Goal: Task Accomplishment & Management: Complete application form

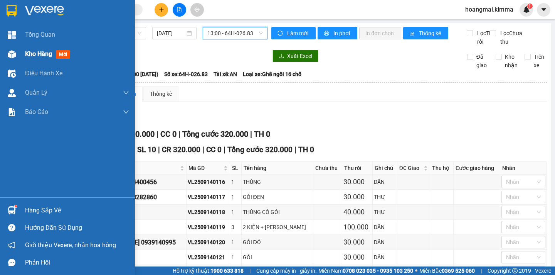
click at [42, 53] on span "Kho hàng" at bounding box center [38, 53] width 27 height 7
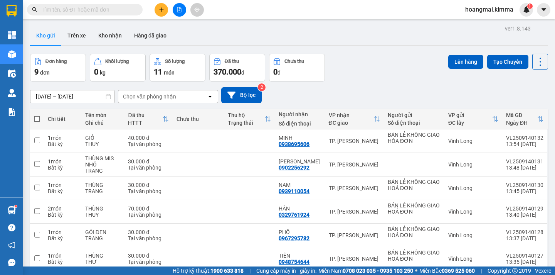
click at [34, 116] on label at bounding box center [37, 119] width 6 height 8
click at [37, 115] on input "checkbox" at bounding box center [37, 115] width 0 height 0
checkbox input "true"
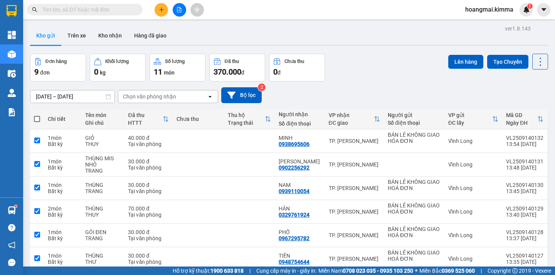
checkbox input "true"
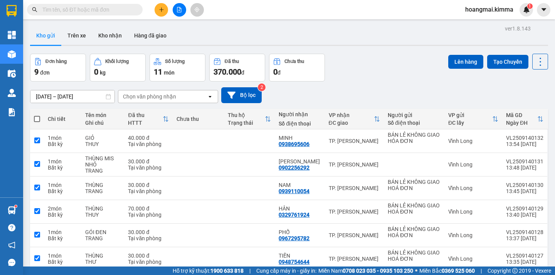
checkbox input "true"
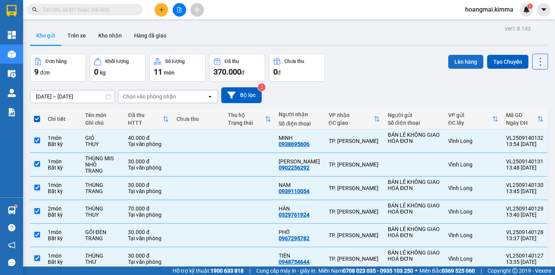
click at [456, 61] on button "Lên hàng" at bounding box center [466, 62] width 35 height 14
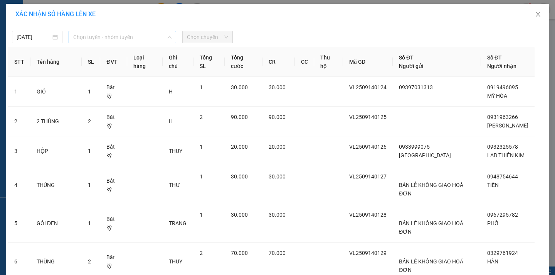
click at [130, 37] on span "Chọn tuyến - nhóm tuyến" at bounding box center [122, 37] width 98 height 12
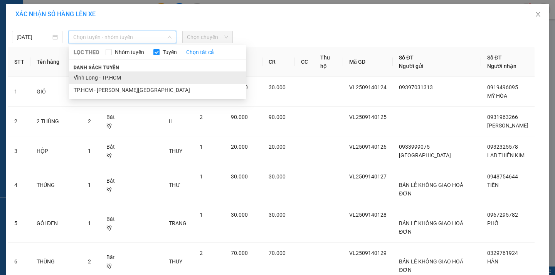
click at [113, 76] on li "Vĩnh Long - TP.HCM" at bounding box center [157, 77] width 177 height 12
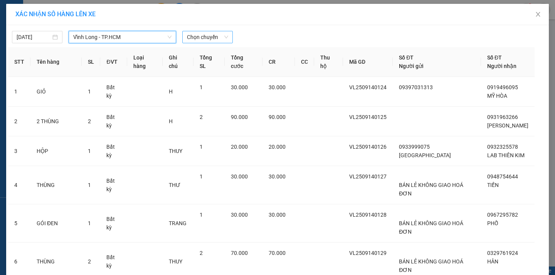
click at [202, 36] on span "Chọn chuyến" at bounding box center [207, 37] width 41 height 12
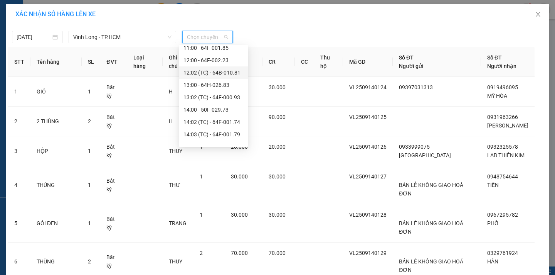
scroll to position [193, 0]
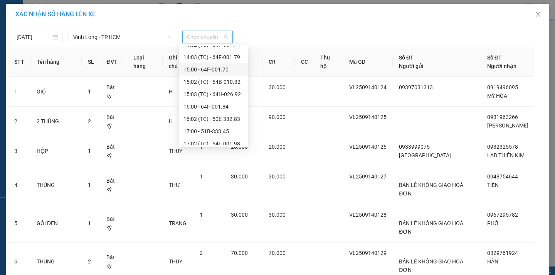
click at [209, 70] on div "15:00 - 64F-001.70" at bounding box center [214, 69] width 60 height 8
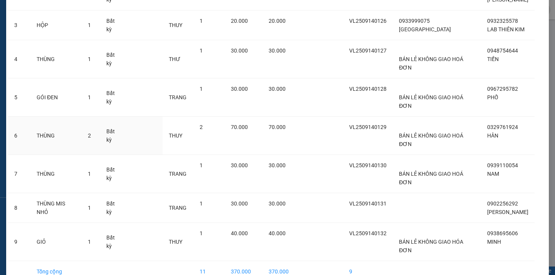
scroll to position [0, 0]
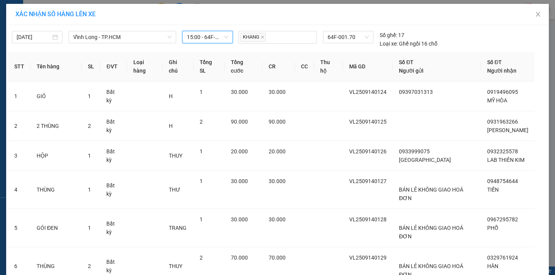
click at [213, 39] on span "15:00 - 64F-001.70" at bounding box center [207, 37] width 41 height 12
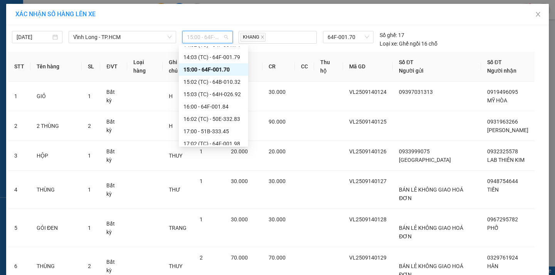
scroll to position [116, 0]
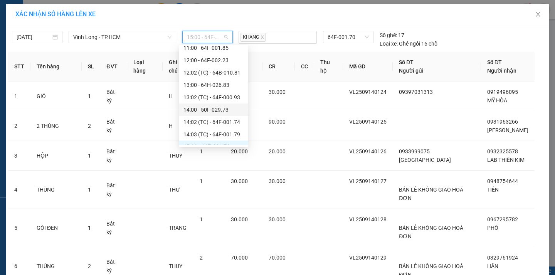
click at [201, 111] on div "14:00 - 50F-029.73" at bounding box center [214, 109] width 60 height 8
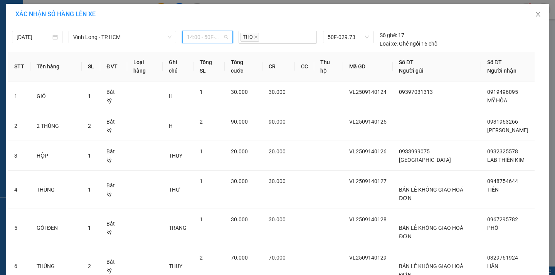
click at [207, 37] on span "14:00 - 50F-029.73" at bounding box center [207, 37] width 41 height 12
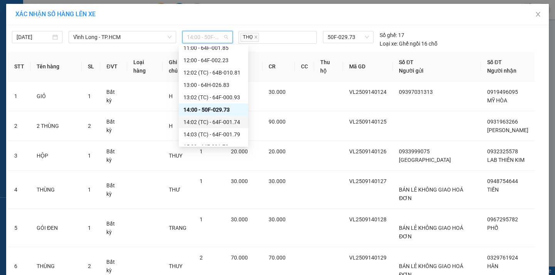
click at [226, 122] on div "14:02 (TC) - 64F-001.74" at bounding box center [214, 122] width 60 height 8
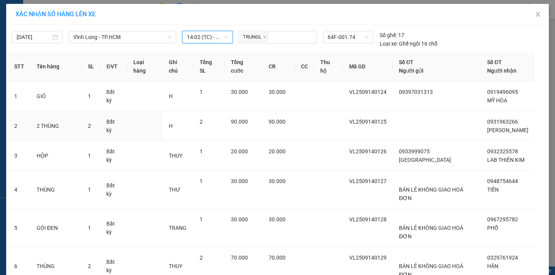
scroll to position [130, 0]
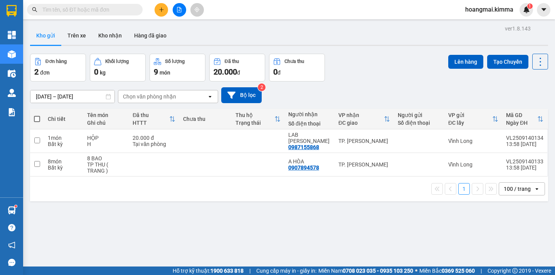
click at [183, 11] on button at bounding box center [180, 10] width 14 height 14
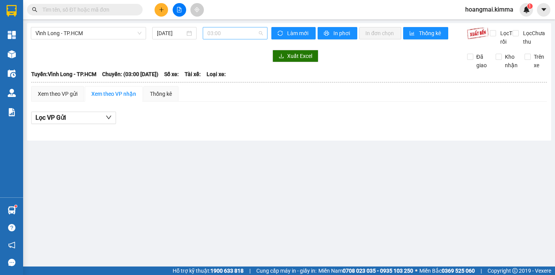
click at [216, 39] on span "03:00" at bounding box center [236, 33] width 56 height 12
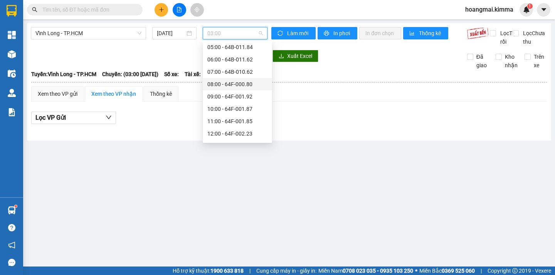
scroll to position [116, 0]
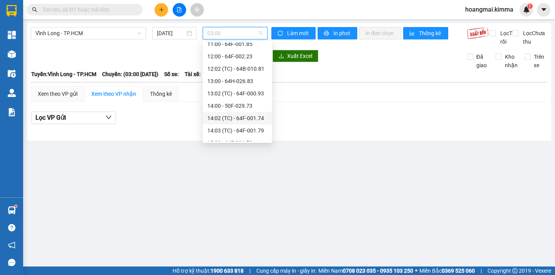
click at [221, 115] on div "14:02 (TC) - 64F-001.74" at bounding box center [238, 118] width 60 height 8
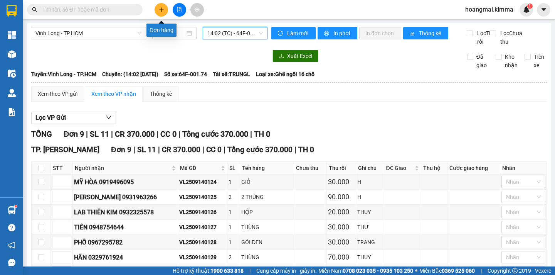
click at [164, 7] on icon "plus" at bounding box center [161, 9] width 5 height 5
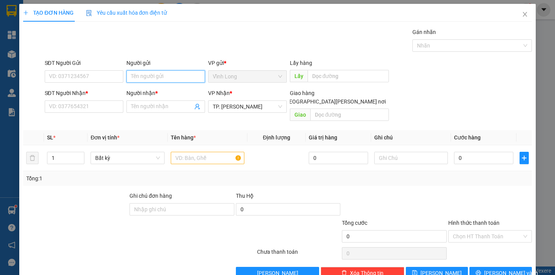
click at [150, 80] on input "Người gửi" at bounding box center [166, 76] width 79 height 12
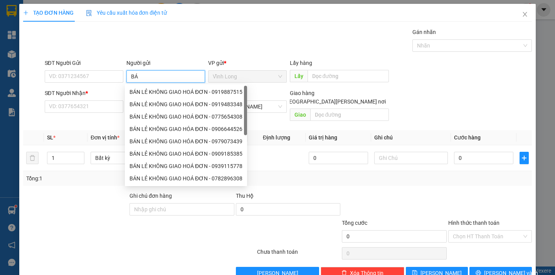
type input "BÁN"
click at [147, 91] on div "BÁN LẺ KHÔNG GIAO HOÁ ĐƠN - 0974728477" at bounding box center [186, 92] width 113 height 8
type input "0974728477"
type input "BÁN LẺ KHÔNG GIAO HOÁ ĐƠN"
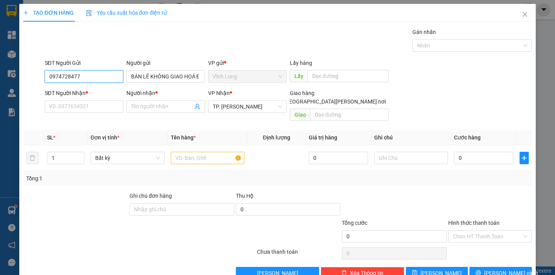
drag, startPoint x: 90, startPoint y: 76, endPoint x: 39, endPoint y: 85, distance: 51.8
click at [39, 85] on div "SĐT Người Gửi 0974728477 0974728477 Người gửi BÁN LẺ [PERSON_NAME] [PERSON_NAME…" at bounding box center [277, 72] width 510 height 27
click at [56, 108] on input "SĐT Người Nhận *" at bounding box center [84, 106] width 79 height 12
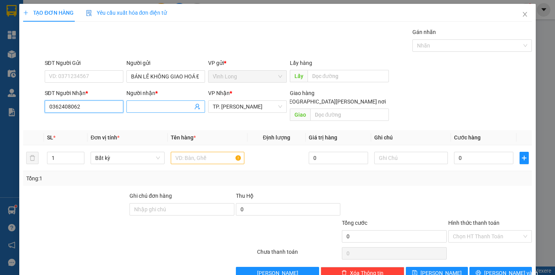
type input "0362408062"
click at [135, 109] on input "Người nhận *" at bounding box center [162, 106] width 62 height 8
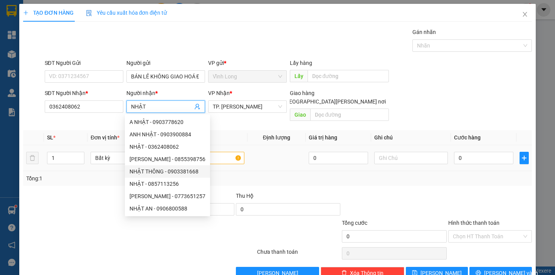
type input "NHẬT"
click at [230, 152] on input "text" at bounding box center [208, 158] width 74 height 12
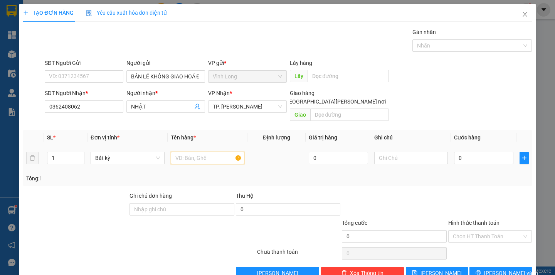
click at [189, 152] on input "text" at bounding box center [208, 158] width 74 height 12
type input "XE MÁY + VALY"
click at [80, 152] on span "Increase Value" at bounding box center [80, 155] width 8 height 7
type input "2"
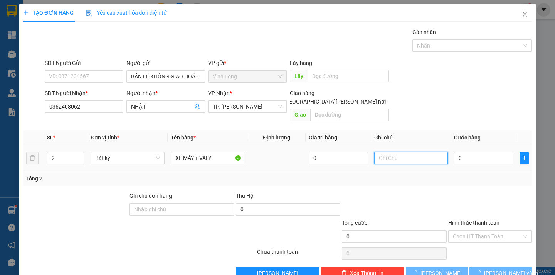
click at [381, 152] on input "text" at bounding box center [412, 158] width 74 height 12
type input "DÂN"
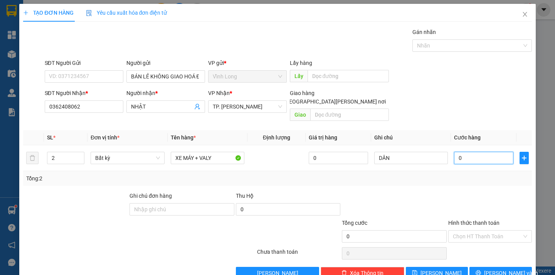
type input "4"
type input "40"
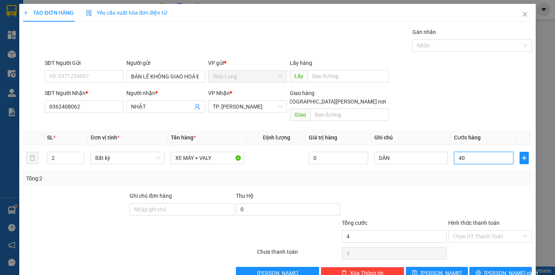
type input "40"
type input "400"
click at [479, 233] on div "Chọn HT Thanh Toán" at bounding box center [491, 236] width 84 height 12
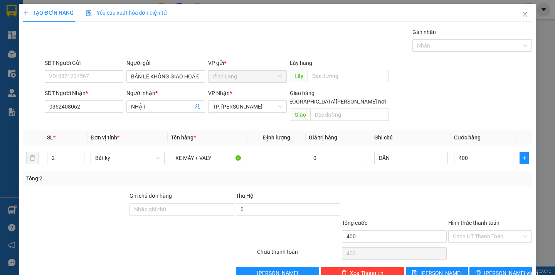
type input "400.000"
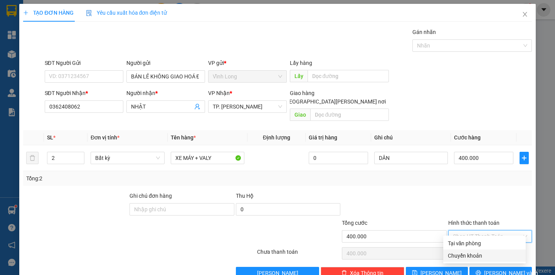
click at [473, 254] on div "Chuyển khoản" at bounding box center [484, 255] width 73 height 8
type input "0"
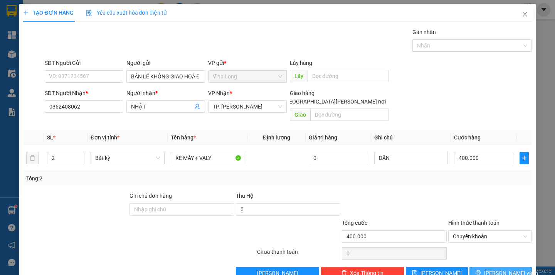
click at [513, 267] on button "[PERSON_NAME] và In" at bounding box center [501, 273] width 62 height 12
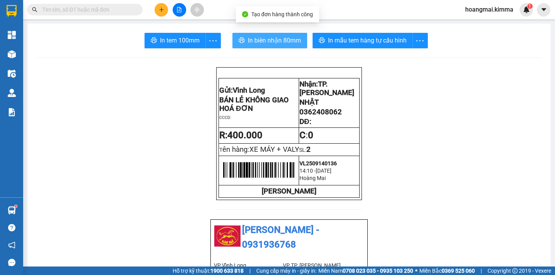
click at [258, 43] on span "In biên nhận 80mm" at bounding box center [274, 40] width 53 height 10
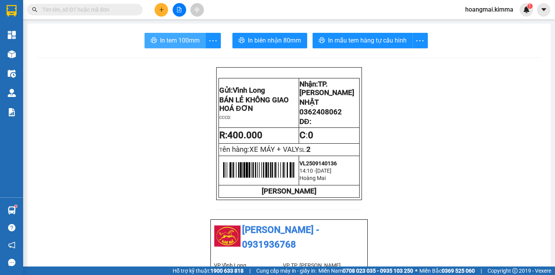
click at [170, 36] on span "In tem 100mm" at bounding box center [180, 40] width 40 height 10
click at [81, 8] on input "text" at bounding box center [87, 9] width 91 height 8
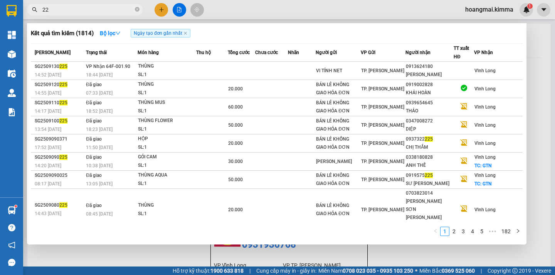
type input "2"
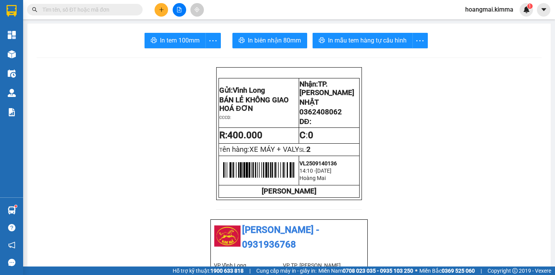
type input "D"
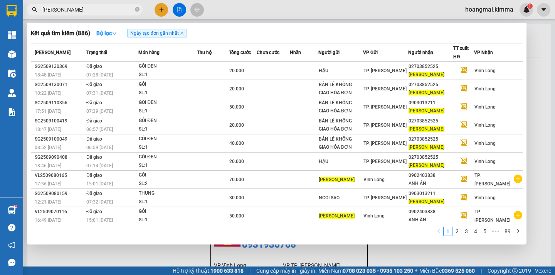
type input "[PERSON_NAME]"
click at [136, 9] on icon "close-circle" at bounding box center [137, 9] width 5 height 5
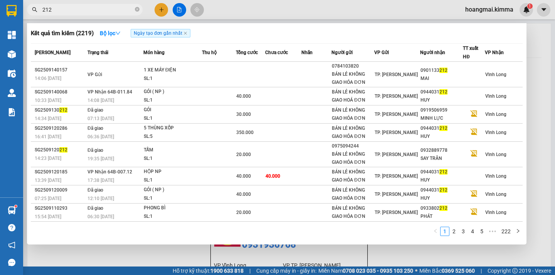
type input "212"
click at [159, 10] on div at bounding box center [277, 137] width 555 height 275
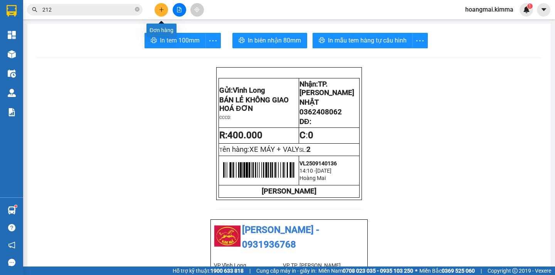
click at [159, 10] on icon "plus" at bounding box center [161, 9] width 5 height 5
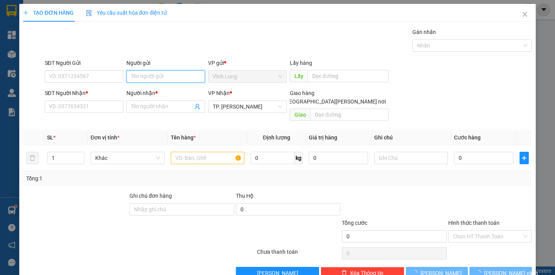
click at [147, 73] on input "Người gửi" at bounding box center [166, 76] width 79 height 12
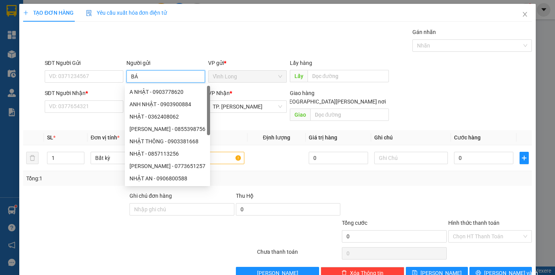
type input "BÁN"
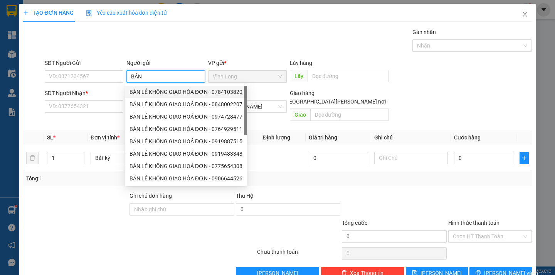
click at [147, 92] on div "BÁN LẺ KHÔNG GIAO HÓA ĐƠN - 0784103820" at bounding box center [186, 92] width 113 height 8
type input "0784103820"
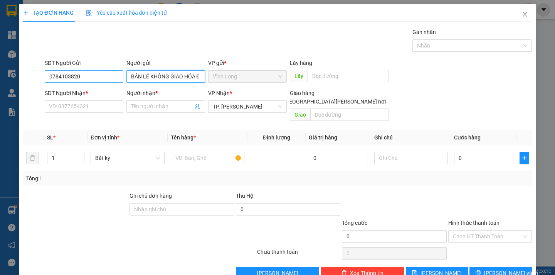
type input "BÁN LẺ KHÔNG GIAO HÓA ĐƠN"
drag, startPoint x: 105, startPoint y: 77, endPoint x: 14, endPoint y: 68, distance: 91.5
click at [14, 68] on div "TẠO ĐƠN HÀNG Yêu cầu xuất [PERSON_NAME] điện tử Transit Pickup Surcharge Ids Tr…" at bounding box center [277, 137] width 555 height 275
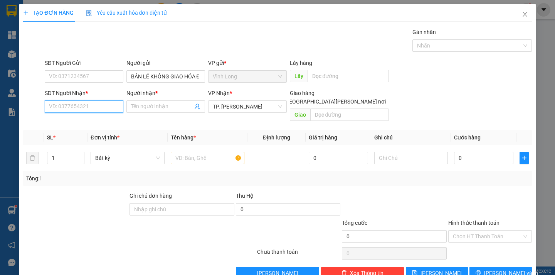
click at [58, 107] on input "SĐT Người Nhận *" at bounding box center [84, 106] width 79 height 12
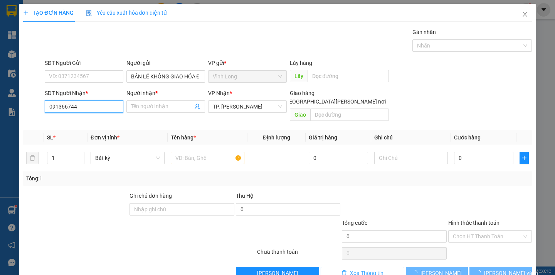
type input "0913667443"
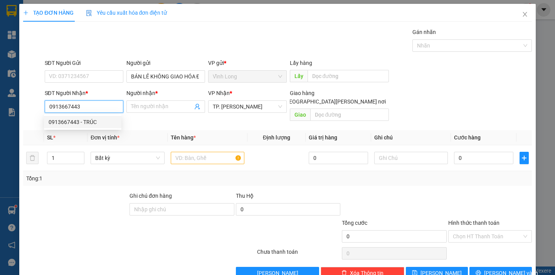
click at [93, 123] on div "0913667443 - TRÚC" at bounding box center [83, 122] width 68 height 8
type input "TRÚC"
type input "0913667443"
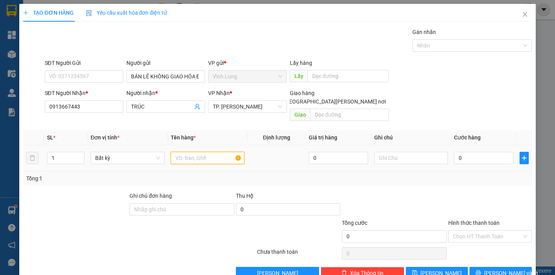
click at [180, 152] on input "text" at bounding box center [208, 158] width 74 height 12
type input "THÙNG MUS"
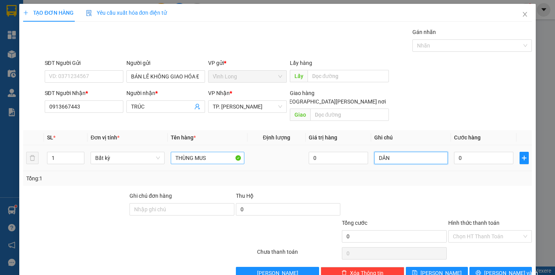
type input "DÂN"
type input "4"
type input "40"
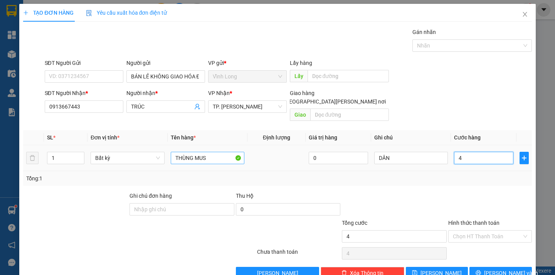
type input "40"
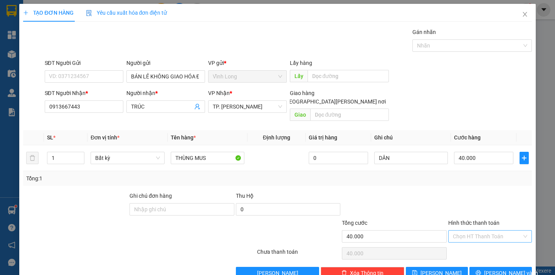
click at [474, 230] on input "Hình thức thanh toán" at bounding box center [487, 236] width 69 height 12
click at [467, 241] on div "Tại văn phòng" at bounding box center [484, 243] width 73 height 8
click at [495, 268] on span "[PERSON_NAME] và In" at bounding box center [511, 272] width 54 height 8
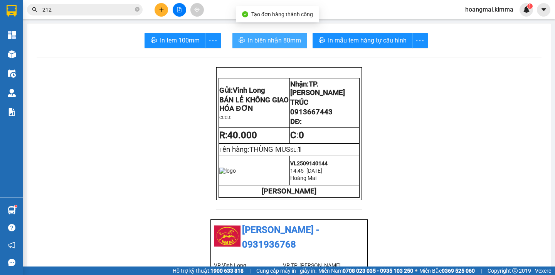
click at [255, 42] on span "In biên nhận 80mm" at bounding box center [274, 40] width 53 height 10
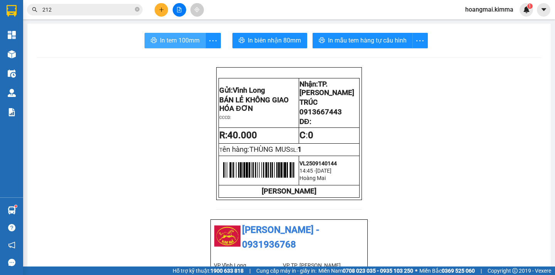
click at [167, 39] on span "In tem 100mm" at bounding box center [180, 40] width 40 height 10
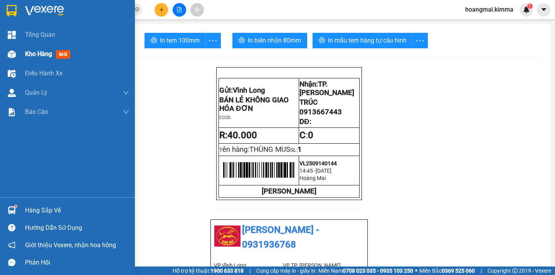
click at [32, 50] on span "Kho hàng" at bounding box center [38, 53] width 27 height 7
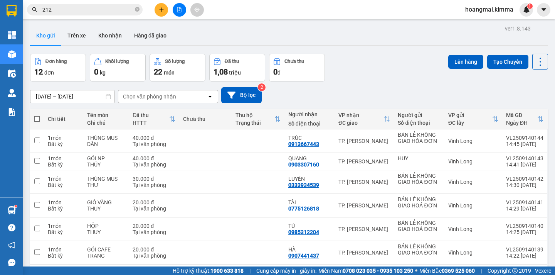
click at [35, 116] on span at bounding box center [37, 119] width 6 height 6
click at [37, 115] on input "checkbox" at bounding box center [37, 115] width 0 height 0
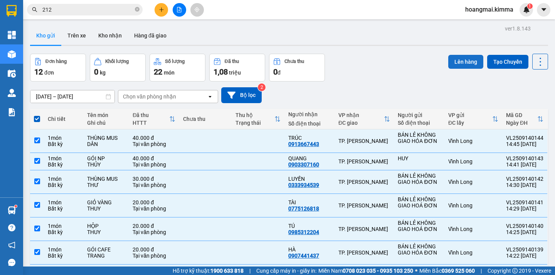
click at [449, 55] on button "Lên hàng" at bounding box center [466, 62] width 35 height 14
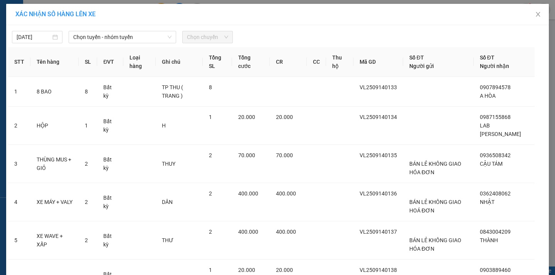
click at [115, 37] on span "Chọn tuyến - nhóm tuyến" at bounding box center [122, 37] width 98 height 12
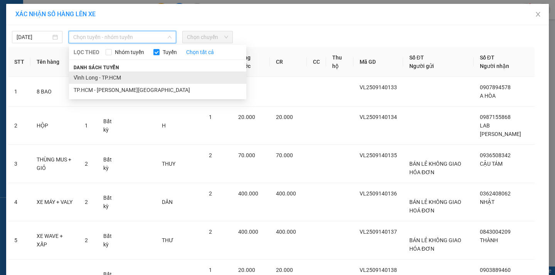
click at [103, 76] on li "Vĩnh Long - TP.HCM" at bounding box center [157, 77] width 177 height 12
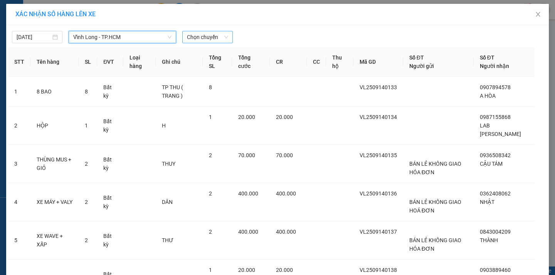
click at [201, 37] on span "Chọn chuyến" at bounding box center [207, 37] width 41 height 12
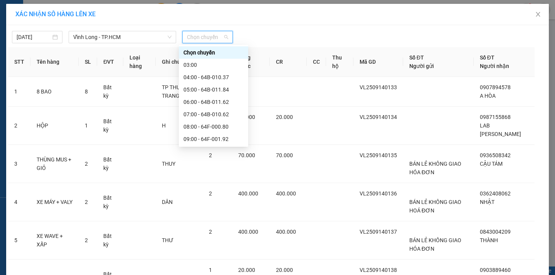
click at [220, 258] on div "15:00 - 64F-001.70" at bounding box center [214, 262] width 60 height 8
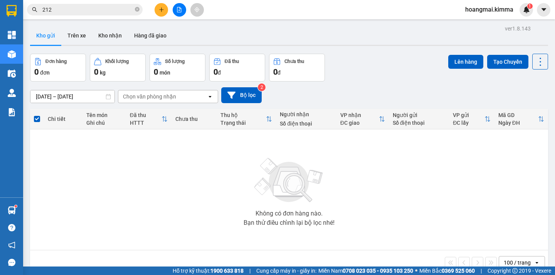
click at [185, 8] on button at bounding box center [180, 10] width 14 height 14
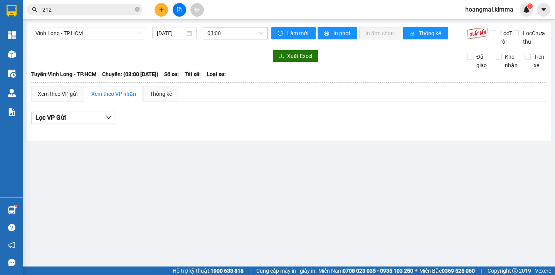
click at [224, 34] on span "03:00" at bounding box center [236, 33] width 56 height 12
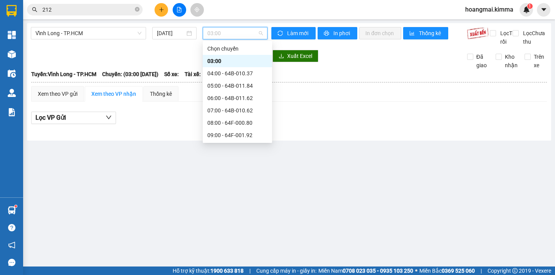
click at [233, 254] on div "15:00 - 64F-001.70" at bounding box center [238, 258] width 60 height 8
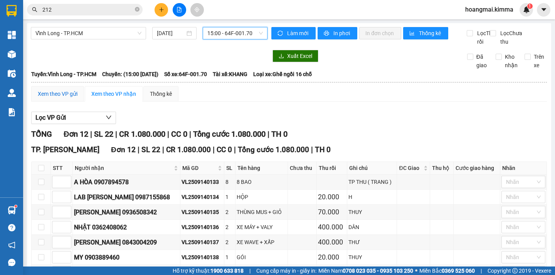
click at [43, 98] on div "Xem theo VP gửi" at bounding box center [58, 93] width 40 height 8
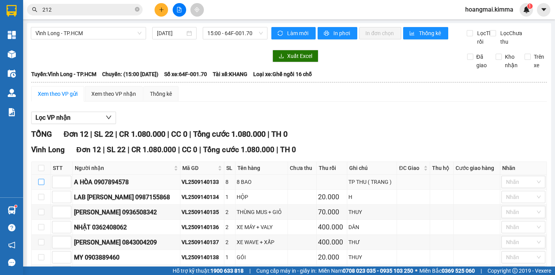
click at [42, 185] on input "checkbox" at bounding box center [41, 182] width 6 height 6
checkbox input "true"
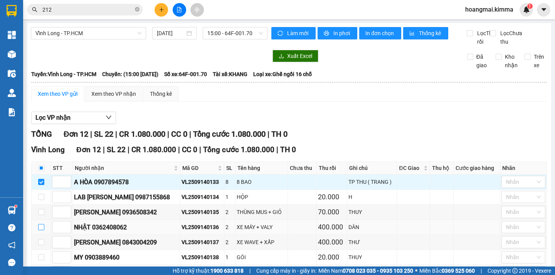
click at [43, 224] on input "checkbox" at bounding box center [41, 227] width 6 height 6
checkbox input "true"
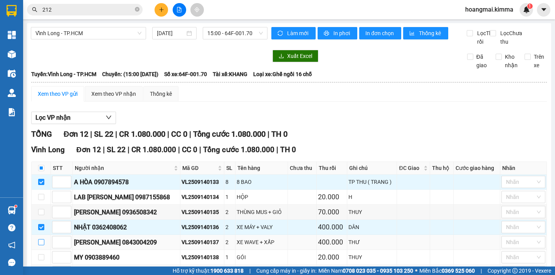
click at [41, 239] on input "checkbox" at bounding box center [41, 242] width 6 height 6
checkbox input "true"
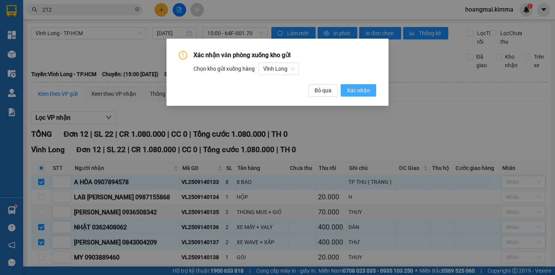
click at [357, 89] on span "Xác nhận" at bounding box center [358, 90] width 23 height 8
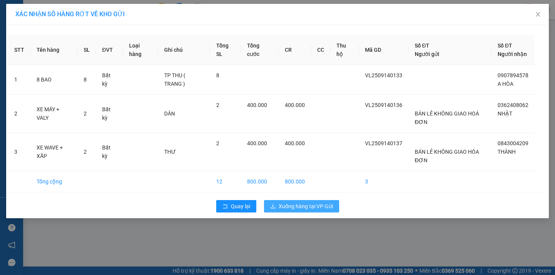
click at [304, 210] on span "Xuống hàng tại VP Gửi" at bounding box center [306, 206] width 54 height 8
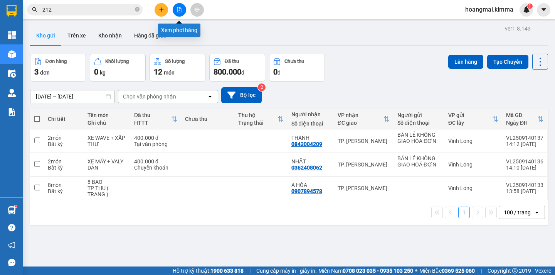
click at [177, 8] on icon "file-add" at bounding box center [179, 9] width 5 height 5
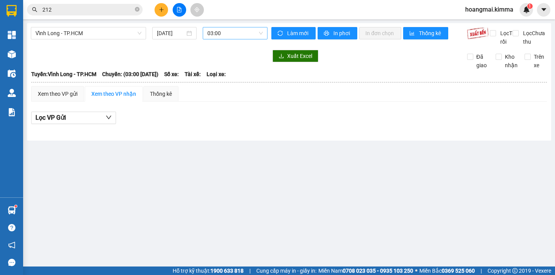
click at [223, 36] on span "03:00" at bounding box center [236, 33] width 56 height 12
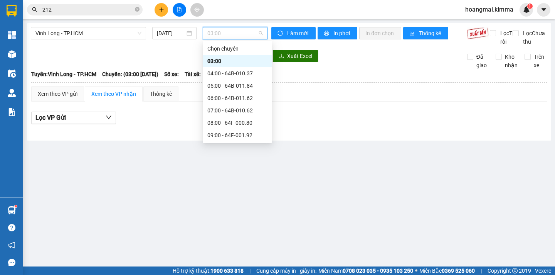
click at [235, 252] on div "15:00 - 64F-001.70" at bounding box center [237, 258] width 69 height 12
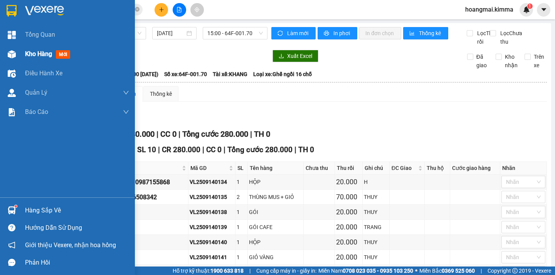
click at [26, 51] on span "Kho hàng" at bounding box center [38, 53] width 27 height 7
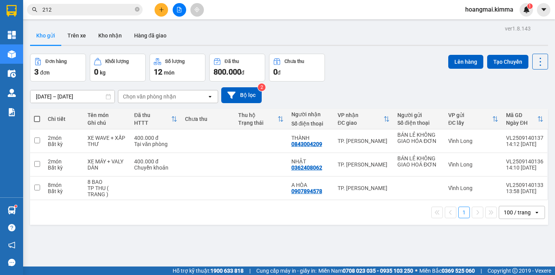
click at [179, 9] on icon "file-add" at bounding box center [179, 9] width 5 height 5
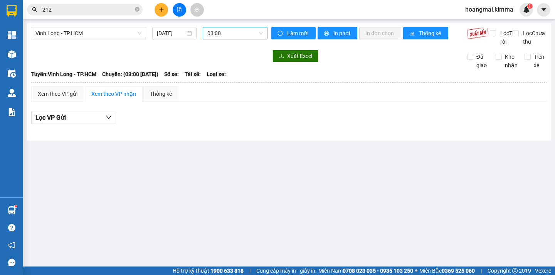
click at [227, 38] on span "03:00" at bounding box center [236, 33] width 56 height 12
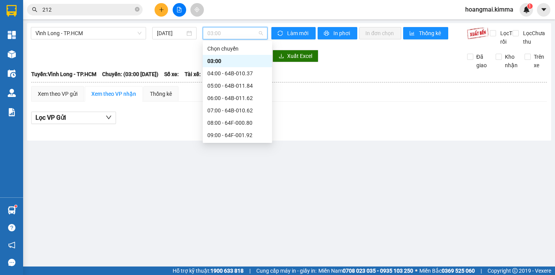
click at [231, 254] on div "15:00 - 64F-001.70" at bounding box center [238, 258] width 60 height 8
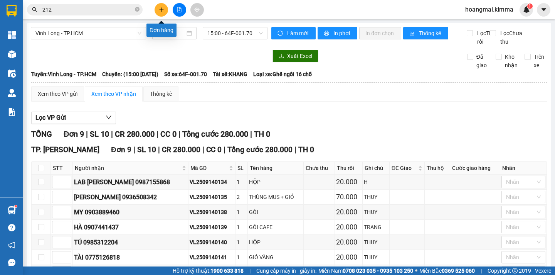
click at [162, 10] on icon "plus" at bounding box center [161, 9] width 0 height 4
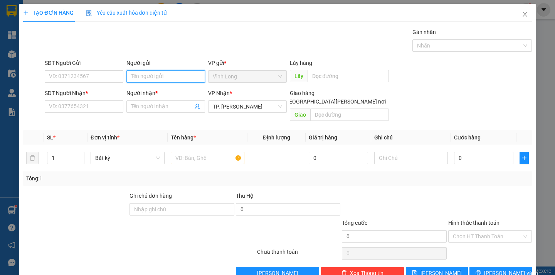
click at [132, 77] on input "Người gửi" at bounding box center [166, 76] width 79 height 12
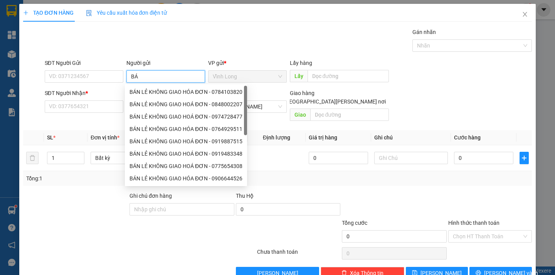
type input "BÁN"
click at [157, 92] on div "BÁN LẺ KHÔNG GIAO HÓA ĐƠN - 0908109187" at bounding box center [186, 92] width 113 height 8
type input "0908109187"
type input "BÁN LẺ KHÔNG GIAO HÓA ĐƠN"
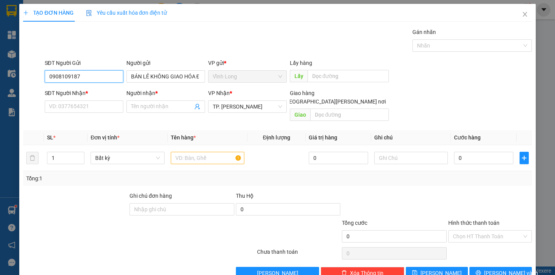
drag, startPoint x: 81, startPoint y: 73, endPoint x: 7, endPoint y: 73, distance: 74.8
click at [10, 74] on div "TẠO ĐƠN HÀNG Yêu cầu xuất [PERSON_NAME] điện tử Transit Pickup Surcharge Ids Tr…" at bounding box center [277, 137] width 555 height 275
click at [57, 104] on input "SĐT Người Nhận *" at bounding box center [84, 106] width 79 height 12
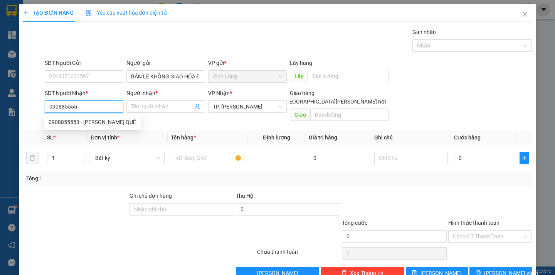
type input "0908855553"
click at [76, 122] on div "0908855553 - [PERSON_NAME] QUÊ" at bounding box center [93, 122] width 88 height 8
type input "HƯƠNG QUÊ"
type input "0908855553"
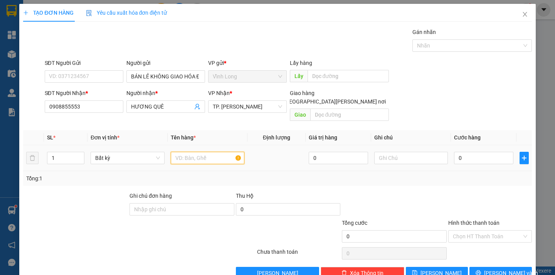
click at [204, 152] on input "text" at bounding box center [208, 158] width 74 height 12
type input "G"
type input "KIỆN TRỨNG"
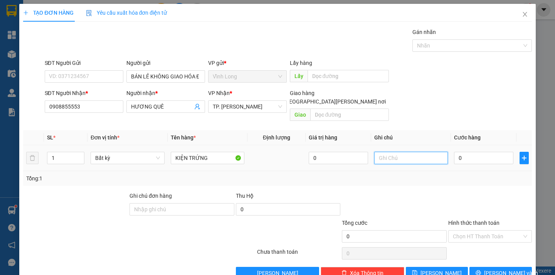
click at [384, 154] on input "text" at bounding box center [412, 158] width 74 height 12
type input "DÂN"
type input "3"
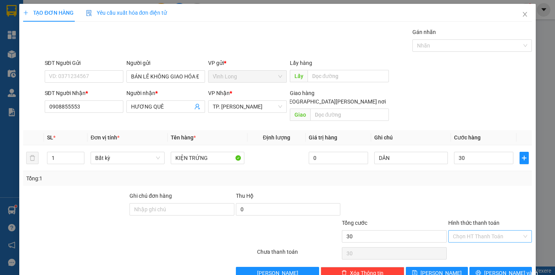
click at [479, 230] on input "Hình thức thanh toán" at bounding box center [487, 236] width 69 height 12
click at [480, 237] on div "Tại văn phòng" at bounding box center [485, 243] width 83 height 12
drag, startPoint x: 510, startPoint y: 263, endPoint x: 504, endPoint y: 263, distance: 6.2
click at [510, 267] on button "[PERSON_NAME] và In" at bounding box center [501, 273] width 62 height 12
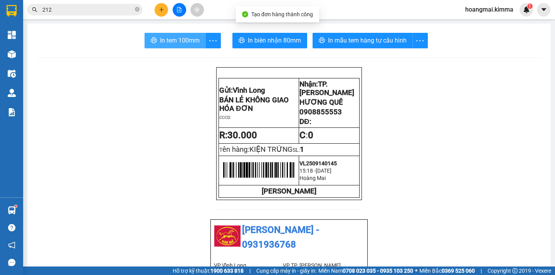
click at [181, 40] on span "In tem 100mm" at bounding box center [180, 40] width 40 height 10
